Goal: Task Accomplishment & Management: Manage account settings

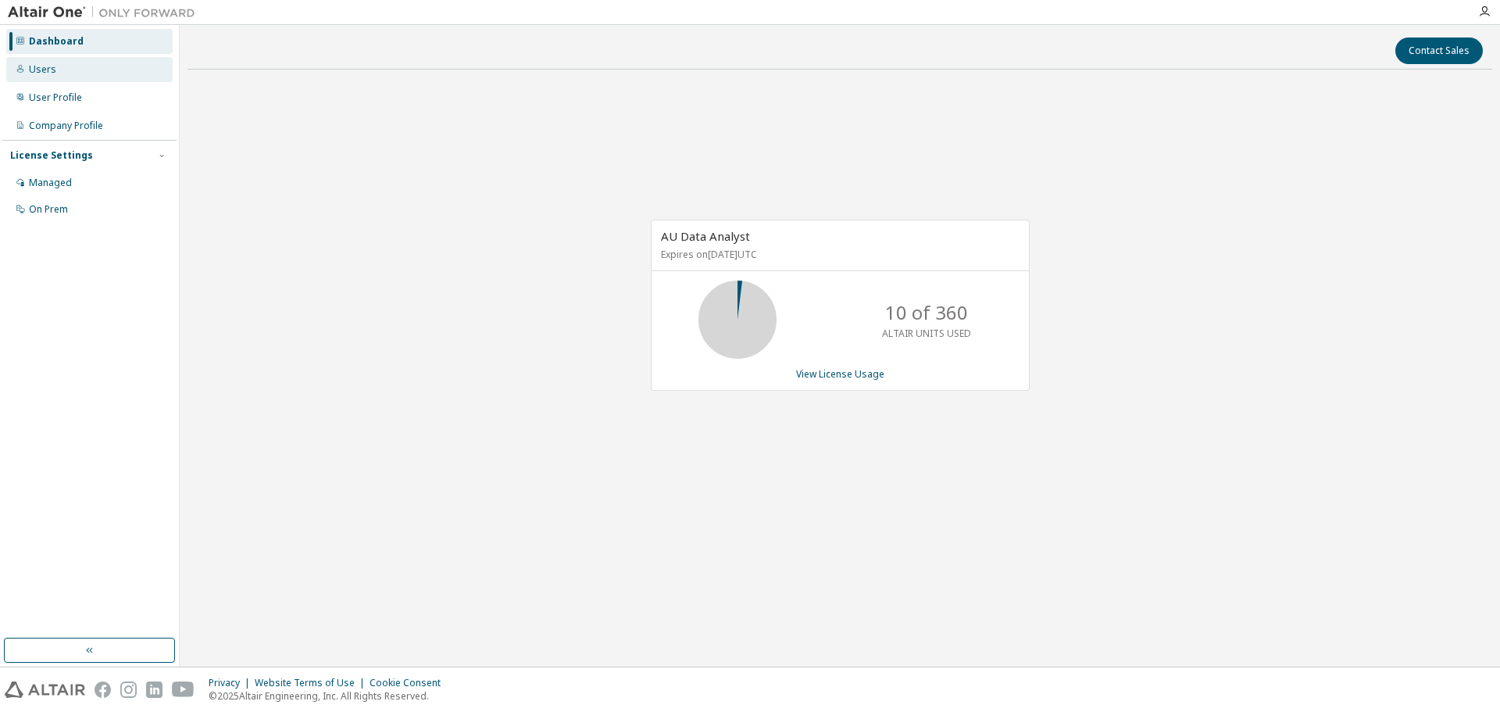
click at [54, 70] on div "Users" at bounding box center [89, 69] width 166 height 25
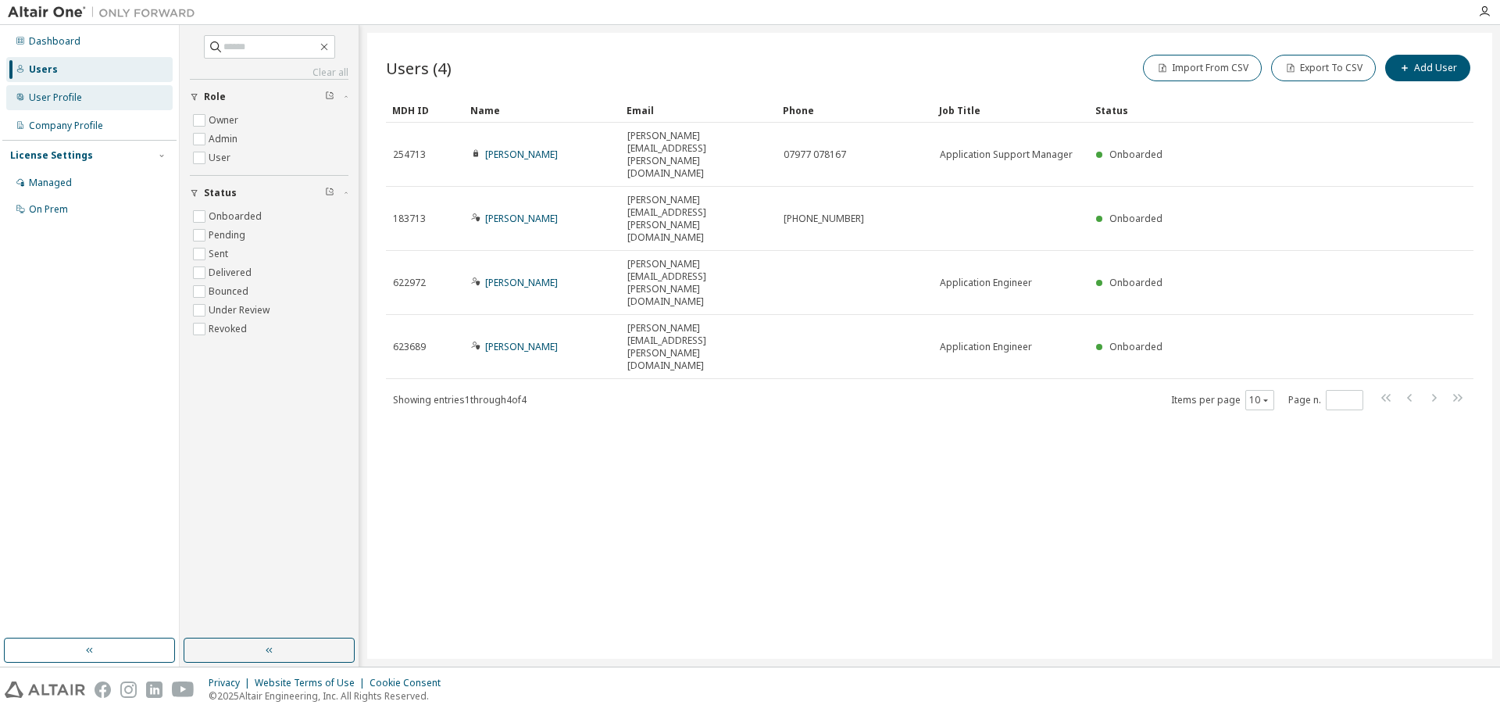
click at [70, 91] on div "User Profile" at bounding box center [55, 97] width 53 height 13
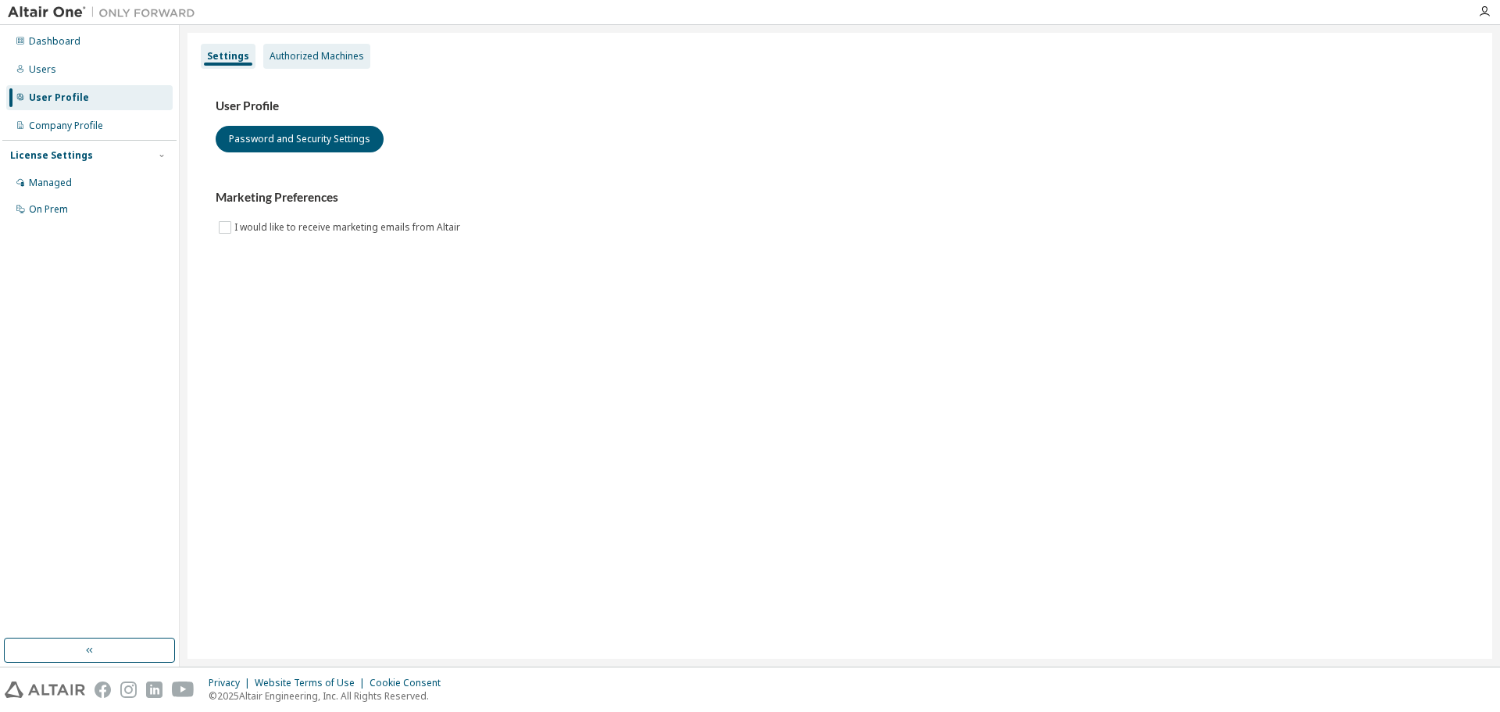
click at [296, 56] on div "Authorized Machines" at bounding box center [317, 56] width 95 height 13
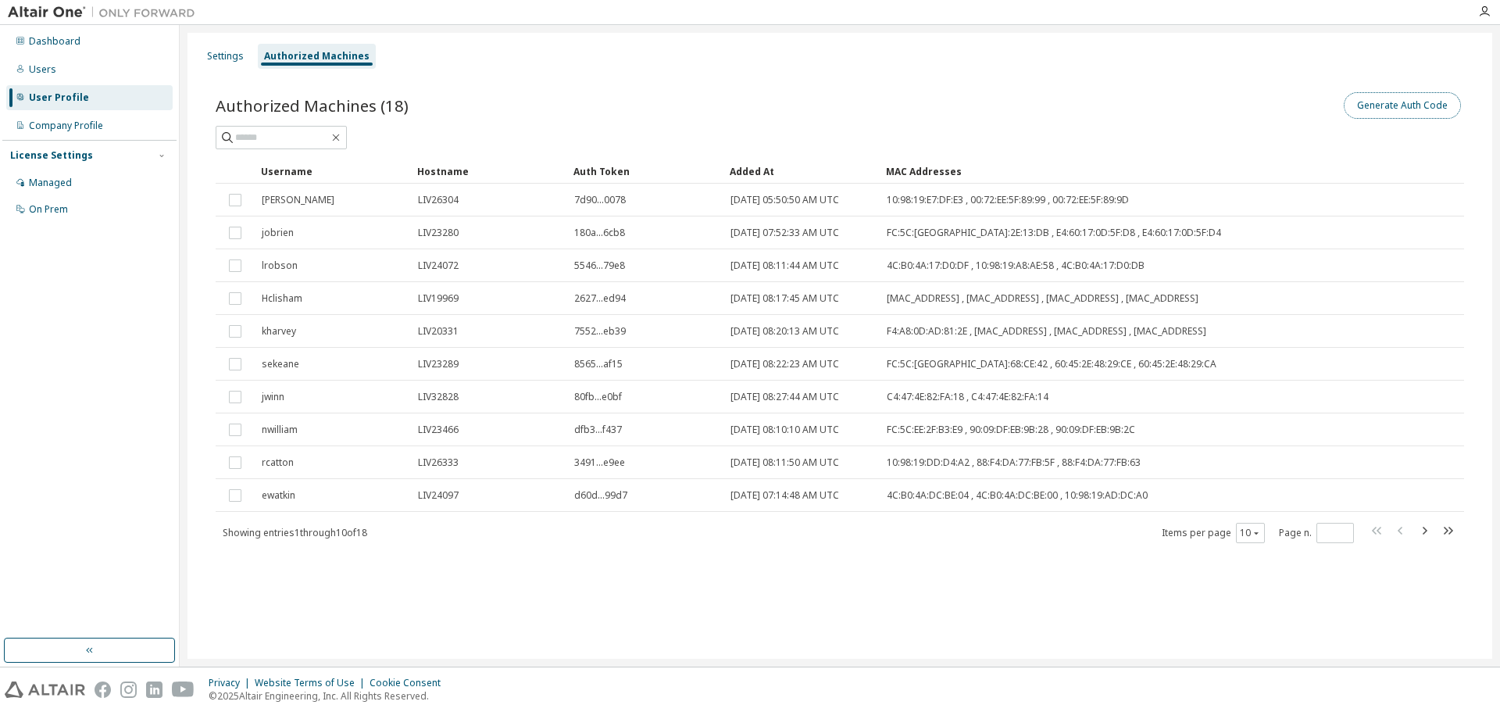
click at [1417, 105] on button "Generate Auth Code" at bounding box center [1402, 105] width 117 height 27
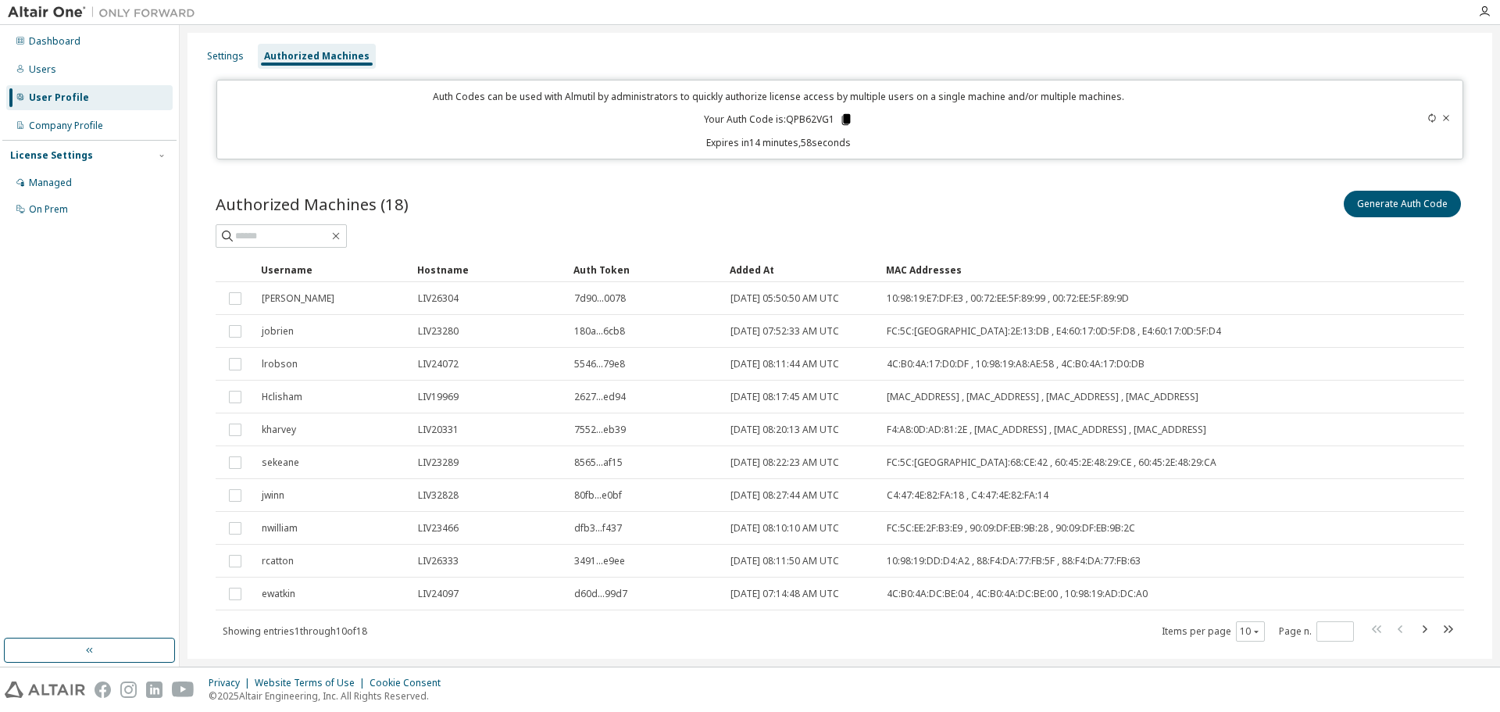
click at [843, 117] on icon at bounding box center [846, 119] width 9 height 11
click at [1382, 209] on button "Generate Auth Code" at bounding box center [1402, 204] width 117 height 27
click at [68, 128] on div "Company Profile" at bounding box center [66, 126] width 74 height 13
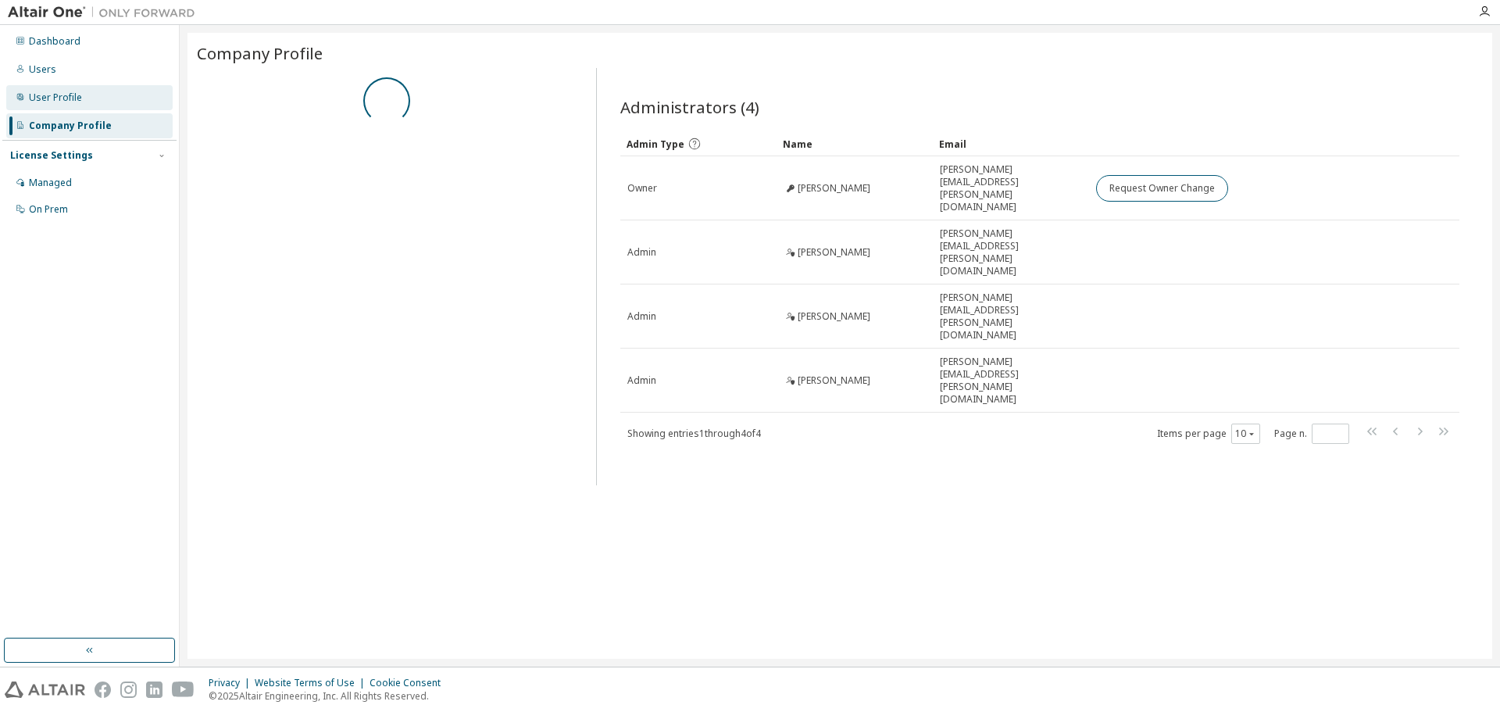
click at [77, 102] on div "User Profile" at bounding box center [55, 97] width 53 height 13
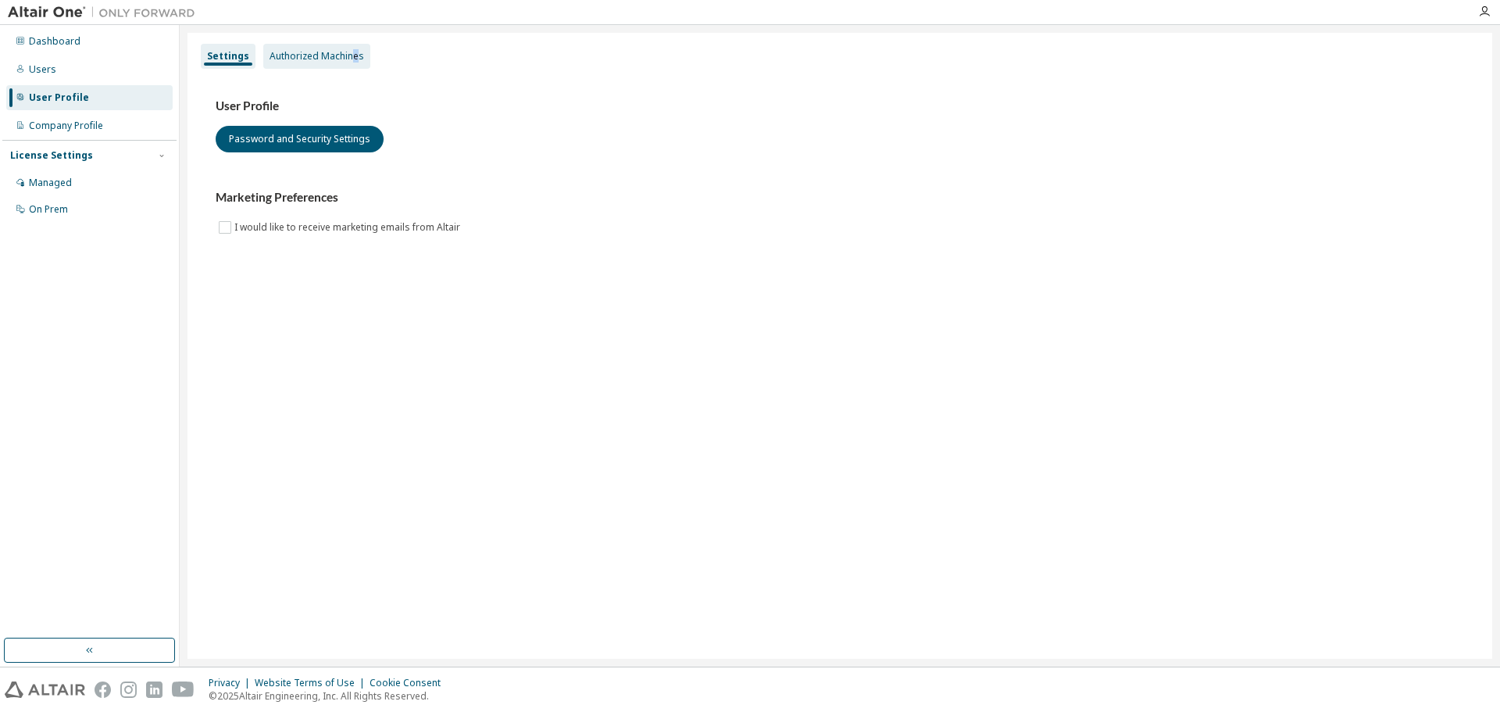
click at [347, 57] on div "Authorized Machines" at bounding box center [317, 56] width 95 height 13
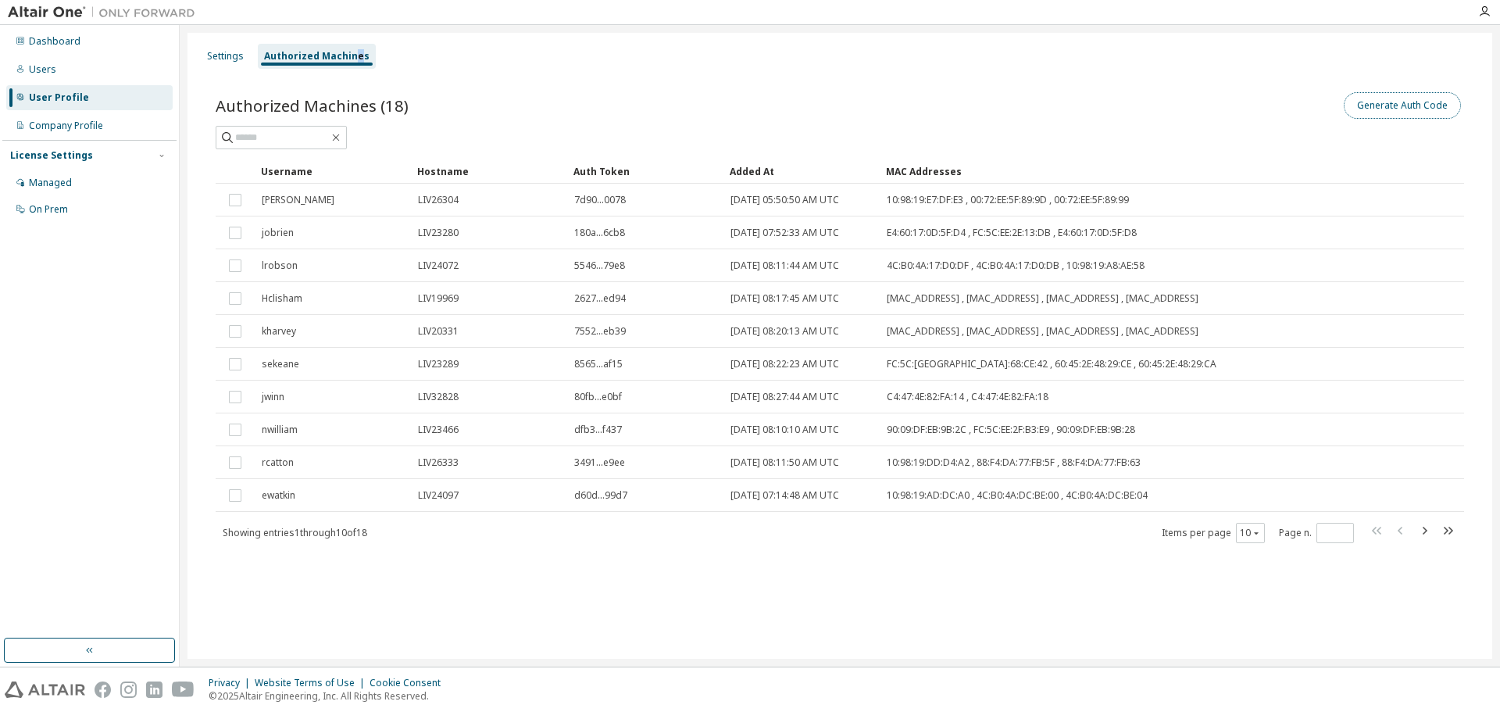
click at [1414, 110] on button "Generate Auth Code" at bounding box center [1402, 105] width 117 height 27
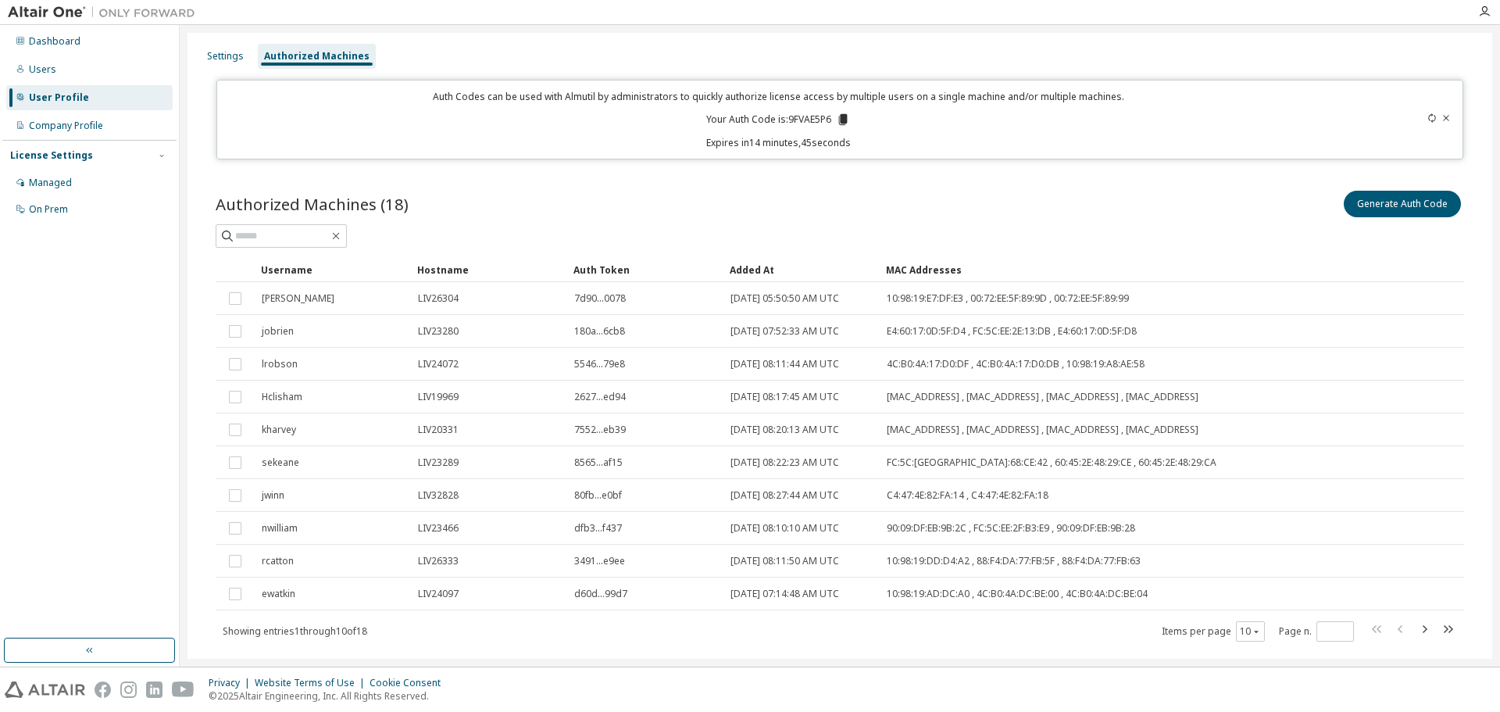
click at [843, 119] on icon at bounding box center [843, 119] width 9 height 11
